Goal: Check status: Check status

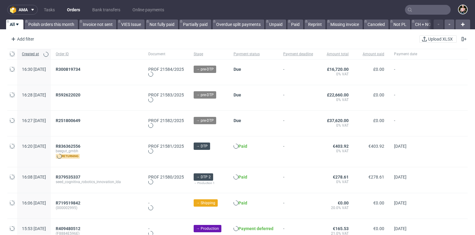
click at [420, 12] on input "text" at bounding box center [428, 10] width 46 height 10
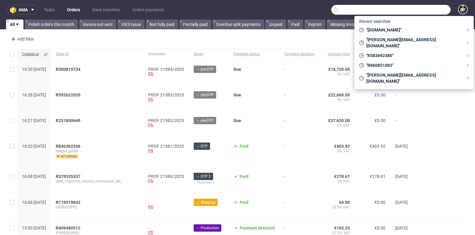
paste input "R973806630"
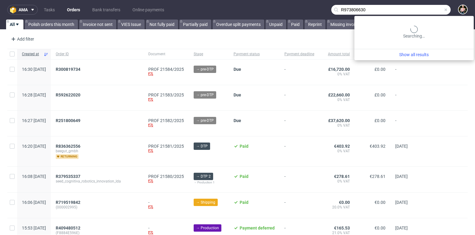
type input "R973806630"
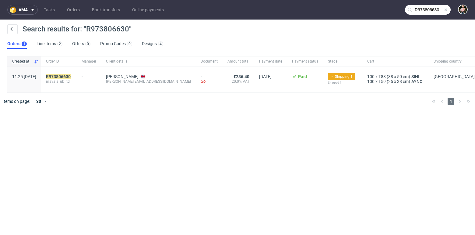
click at [69, 73] on div "R973806630 mavala_uk_ltd" at bounding box center [59, 80] width 36 height 26
click at [69, 75] on mark "R973806630" at bounding box center [58, 76] width 25 height 5
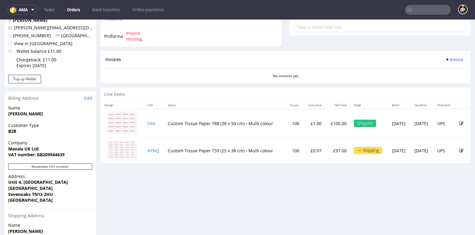
scroll to position [235, 0]
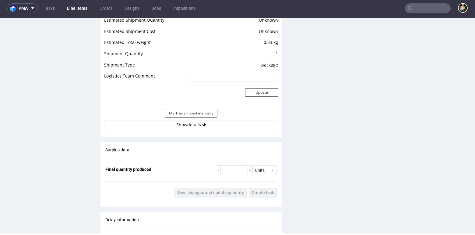
scroll to position [558, 0]
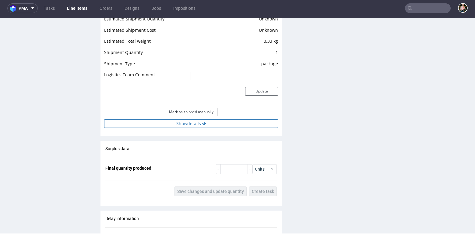
click at [179, 121] on button "Show details" at bounding box center [191, 123] width 174 height 9
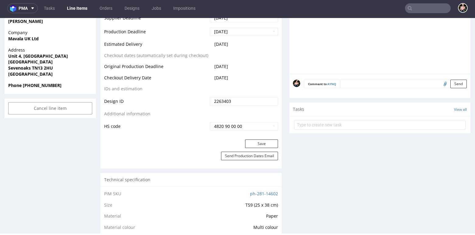
scroll to position [0, 0]
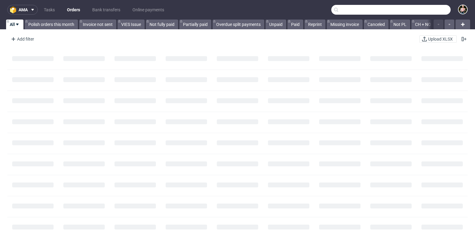
click at [419, 8] on input "text" at bounding box center [391, 10] width 119 height 10
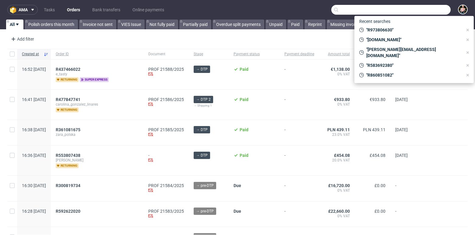
paste input "R679232863"
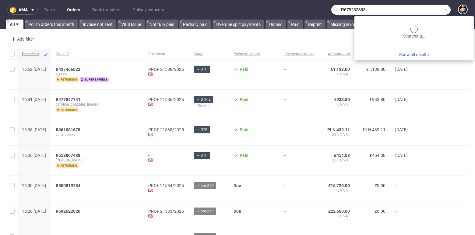
type input "R679232863"
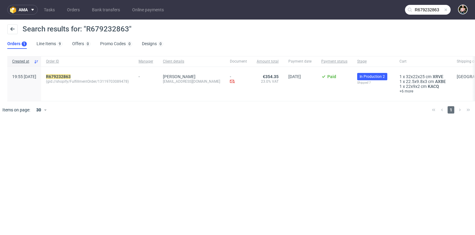
click at [76, 79] on span "(gid://shopify/FulfillmentOrder/13119703089478)" at bounding box center [87, 81] width 83 height 5
click at [71, 76] on mark "R679232863" at bounding box center [58, 76] width 25 height 5
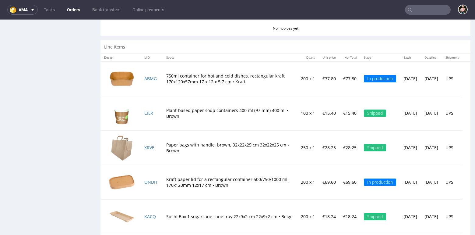
scroll to position [595, 0]
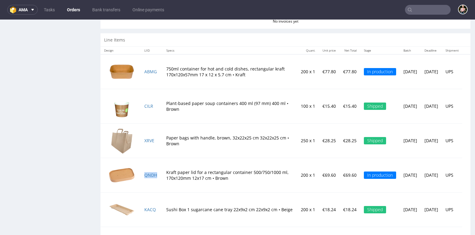
click at [159, 172] on td "QNDH" at bounding box center [152, 175] width 22 height 34
copy link "QNDH"
click at [175, 177] on td "Kraft paper lid for a rectangular container 500/750/1000 ml, 170x120mm 12x17 cm…" at bounding box center [230, 175] width 135 height 34
click at [148, 172] on link "QNDH" at bounding box center [150, 175] width 13 height 6
click at [151, 69] on link "ABMG" at bounding box center [150, 72] width 12 height 6
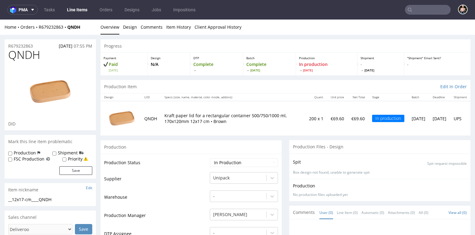
click at [40, 91] on img at bounding box center [50, 91] width 49 height 49
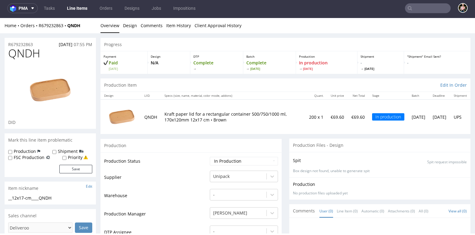
click at [51, 90] on img at bounding box center [50, 90] width 49 height 49
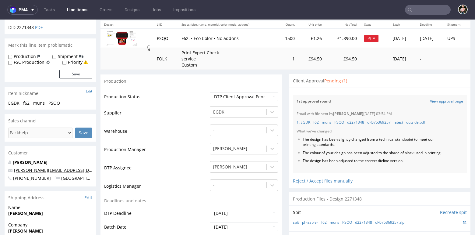
scroll to position [74, 0]
